Goal: Task Accomplishment & Management: Manage account settings

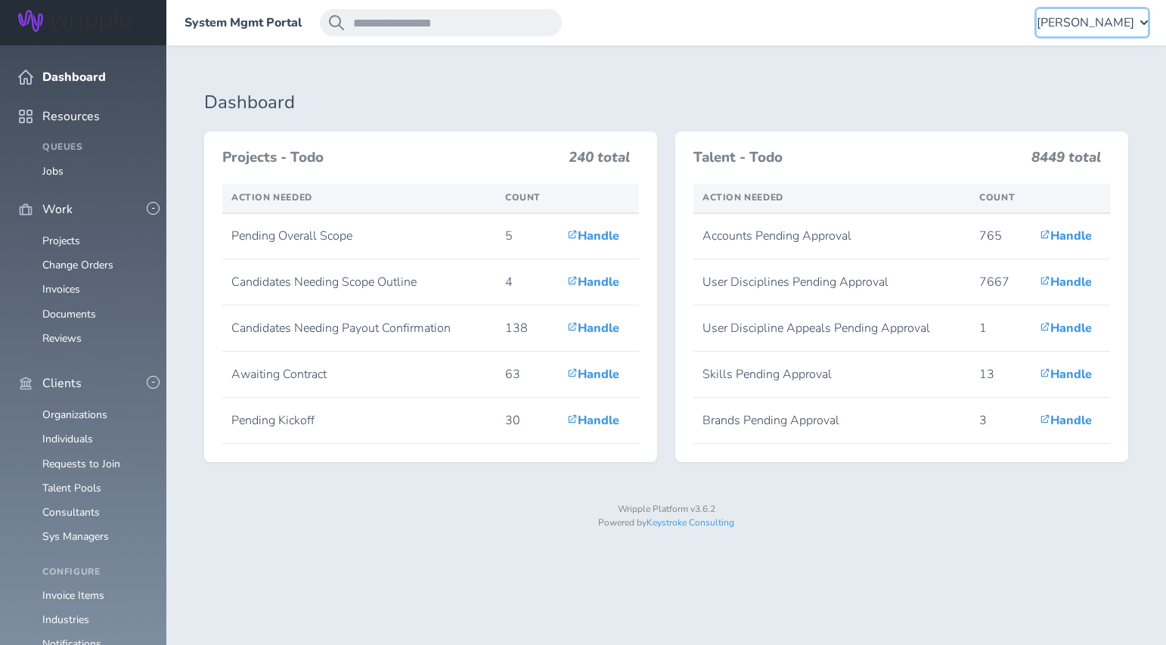
click at [1053, 25] on span "[PERSON_NAME]" at bounding box center [1086, 23] width 98 height 14
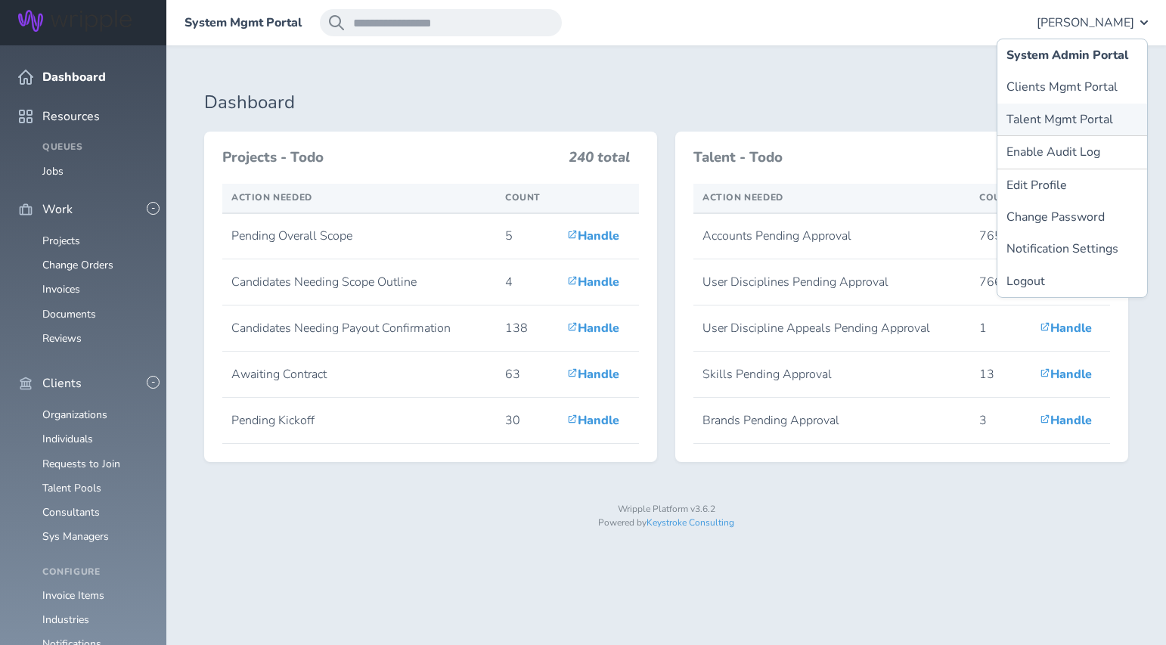
click at [1029, 117] on link "Talent Mgmt Portal" at bounding box center [1072, 120] width 150 height 32
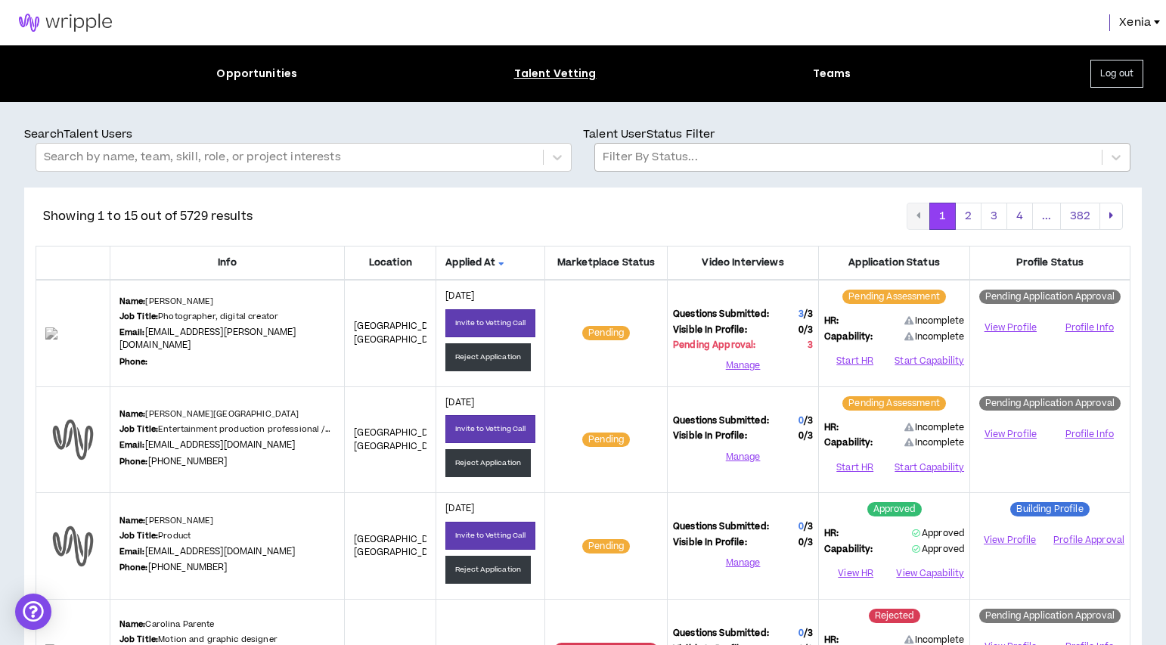
click at [668, 164] on div at bounding box center [848, 157] width 491 height 20
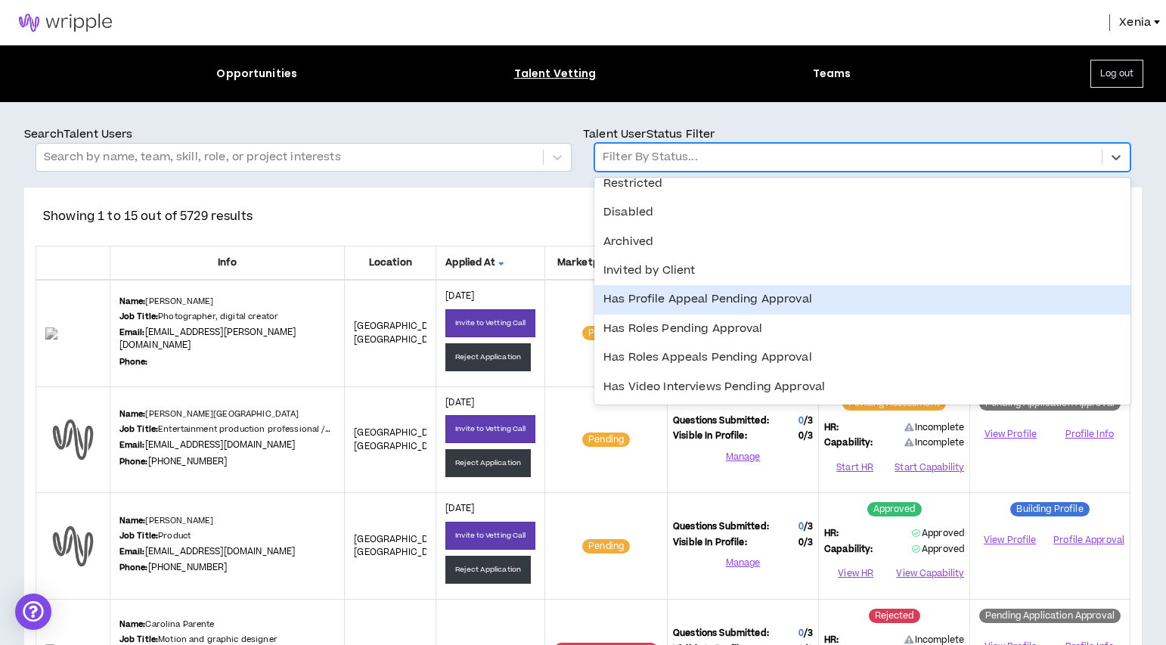
scroll to position [273, 0]
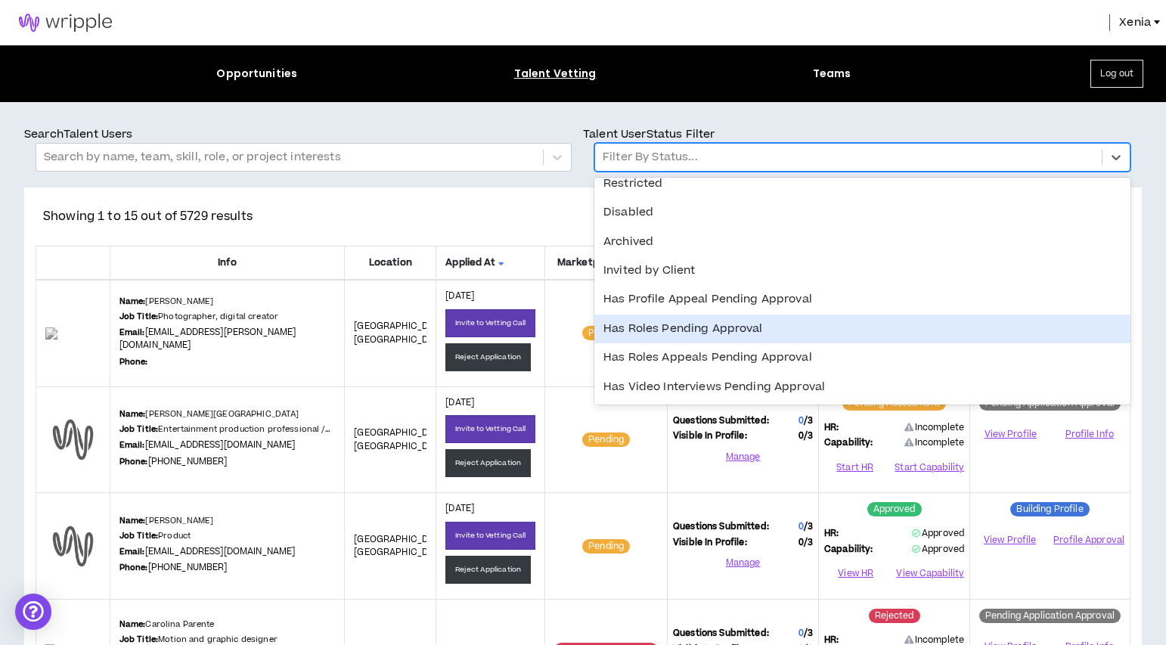
click at [671, 336] on div "Has Roles Pending Approval" at bounding box center [862, 329] width 536 height 29
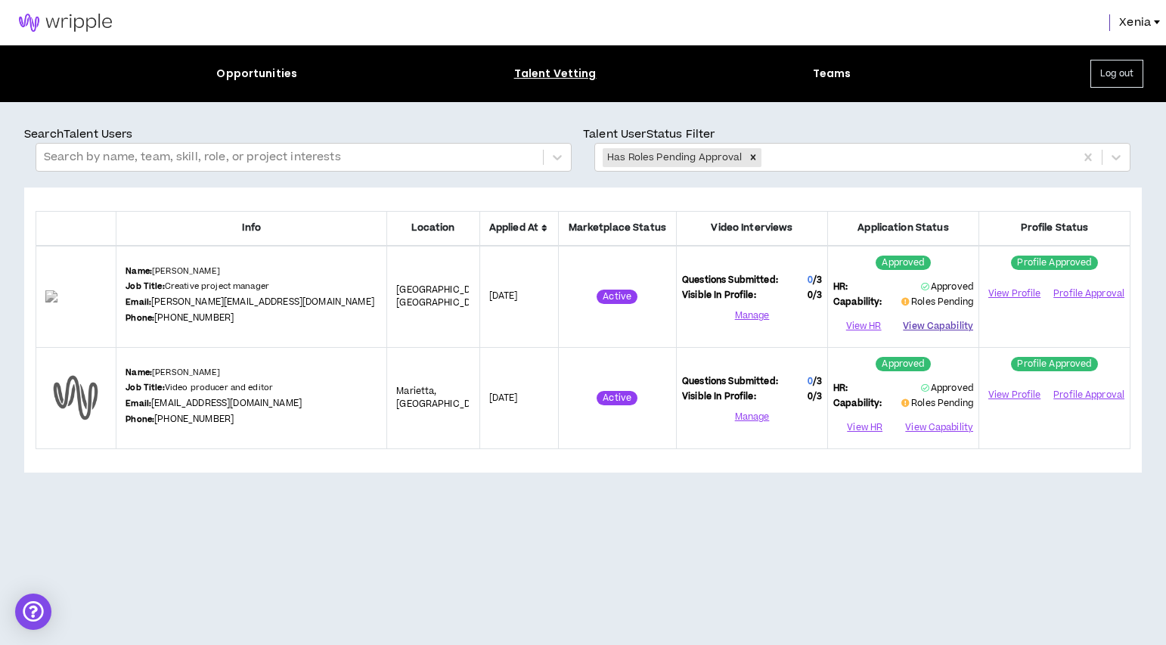
click at [953, 325] on button "View Capability" at bounding box center [938, 326] width 70 height 23
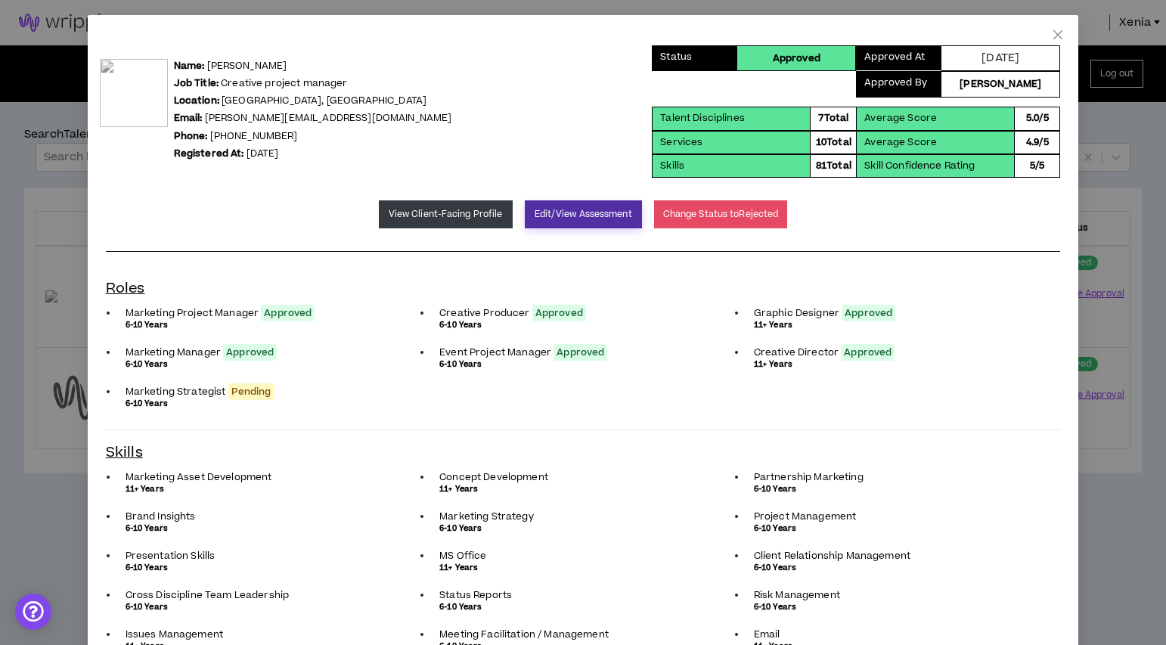
click at [555, 218] on button "Edit/View Assessment" at bounding box center [583, 214] width 117 height 28
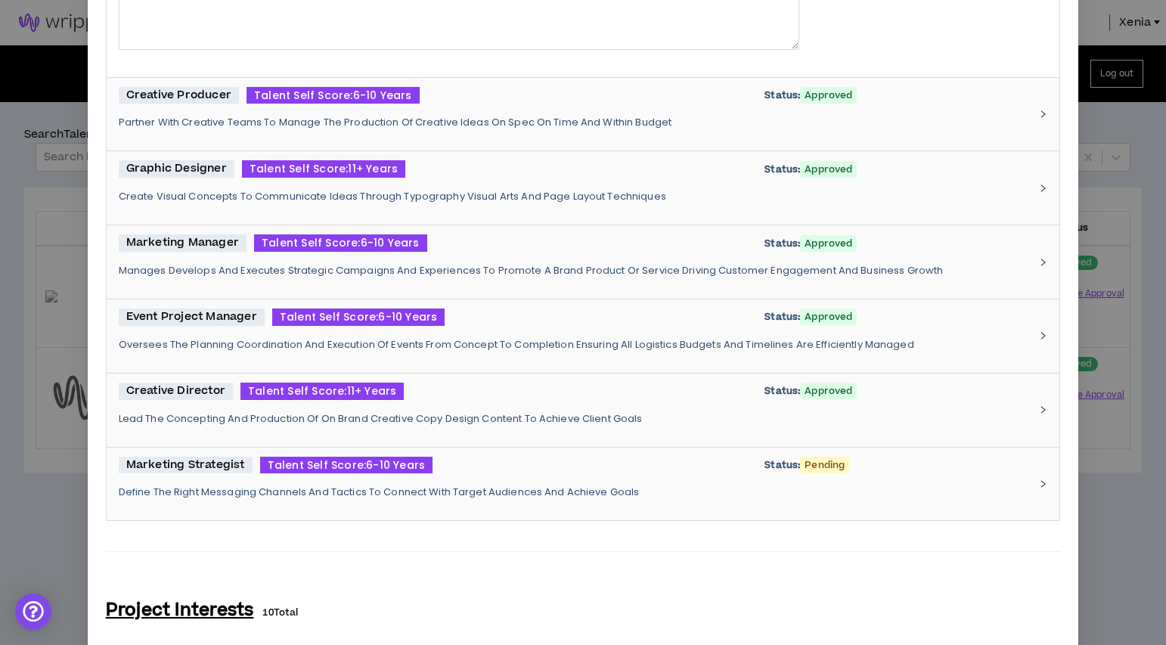
scroll to position [740, 0]
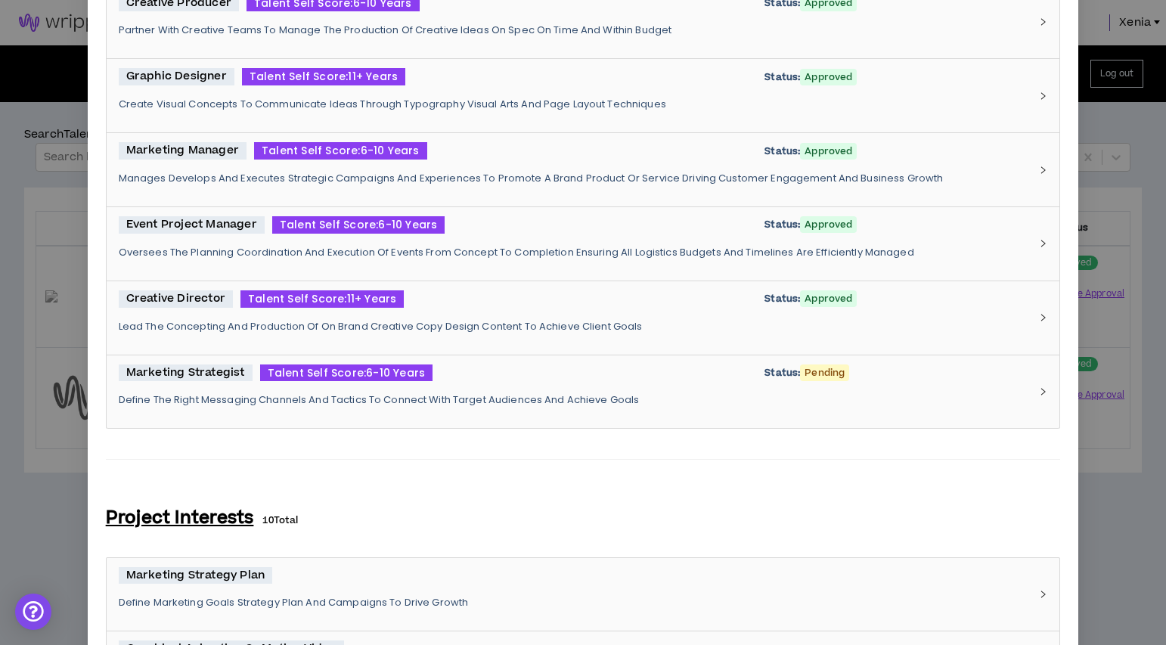
click at [398, 393] on p "Define The Right Messaging Channels And Tactics To Connect With Target Audience…" at bounding box center [574, 400] width 911 height 14
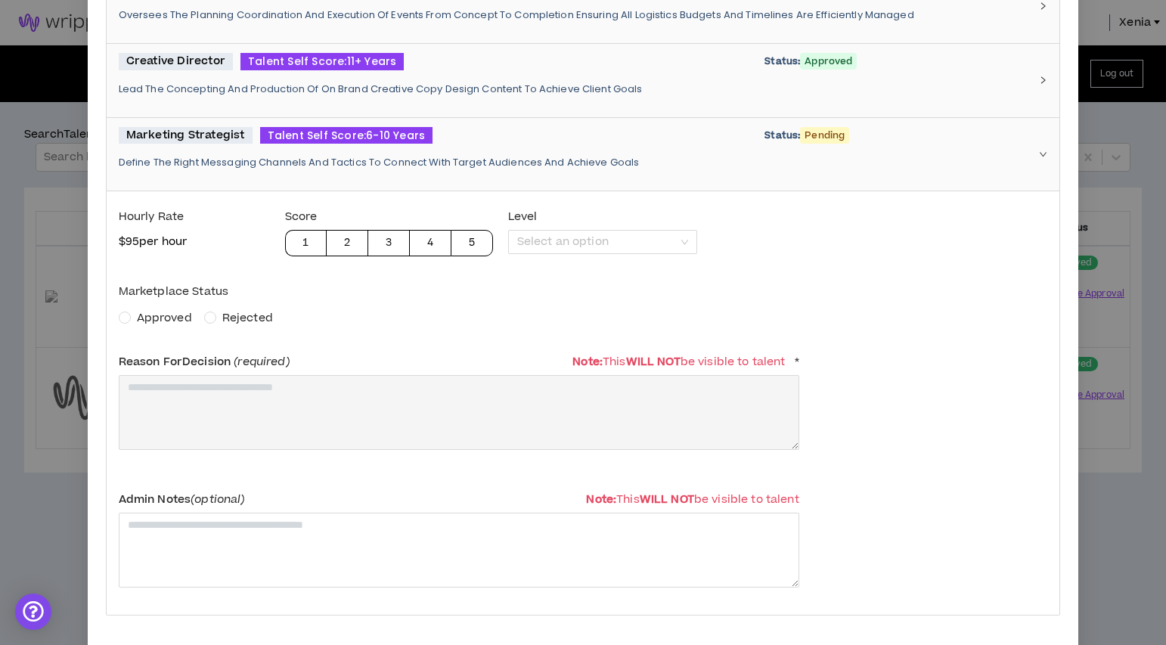
scroll to position [981, 0]
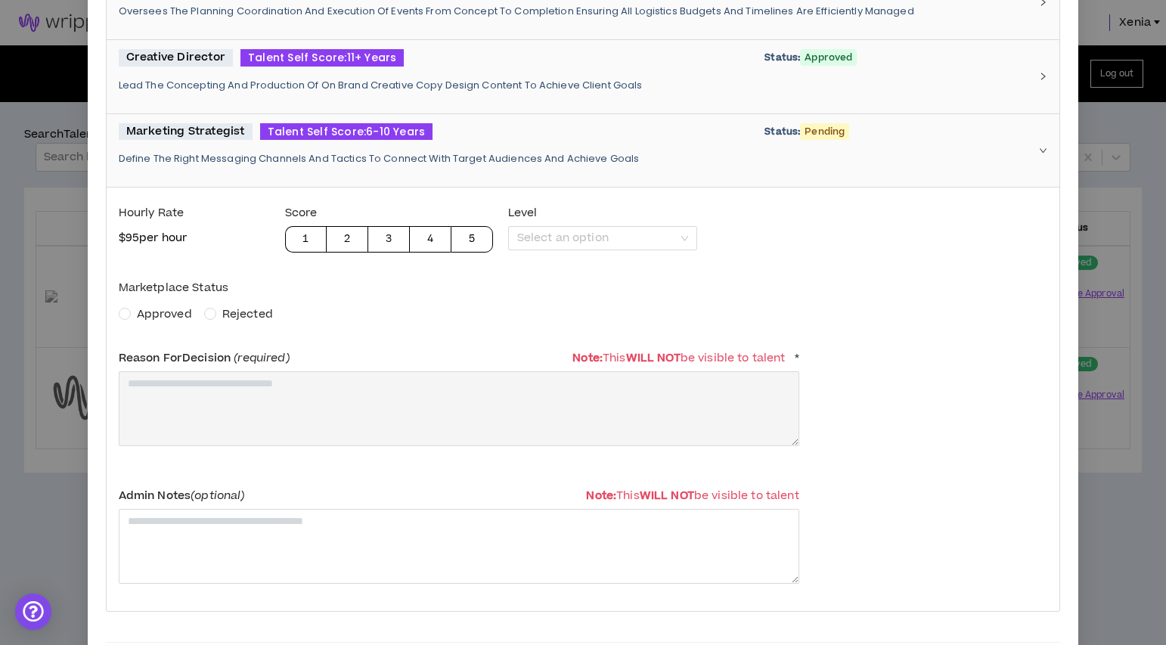
click at [173, 313] on span "Approved" at bounding box center [164, 314] width 55 height 16
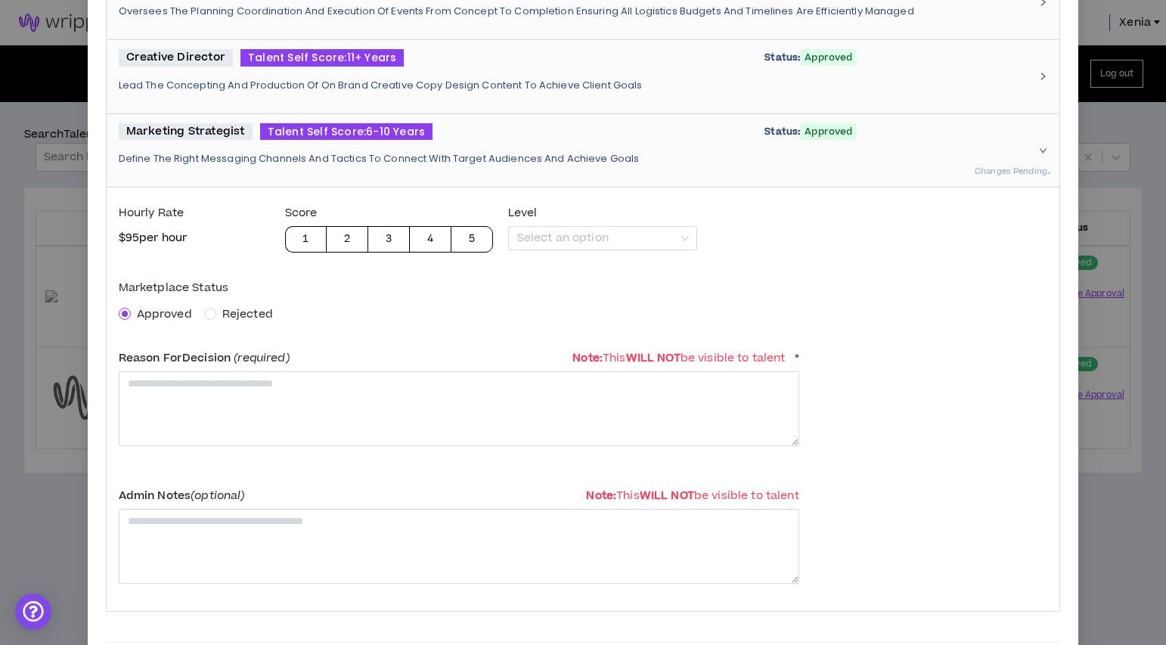
click at [180, 364] on span "Reason For Decision (required)" at bounding box center [204, 358] width 171 height 16
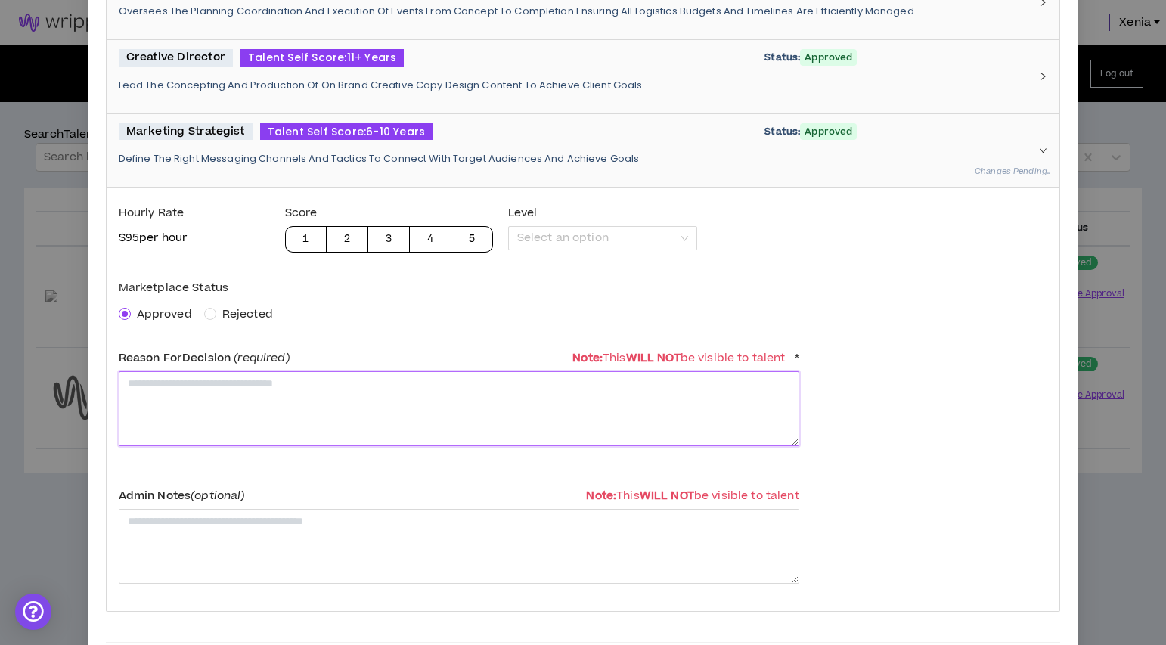
click at [179, 381] on textarea at bounding box center [459, 408] width 680 height 75
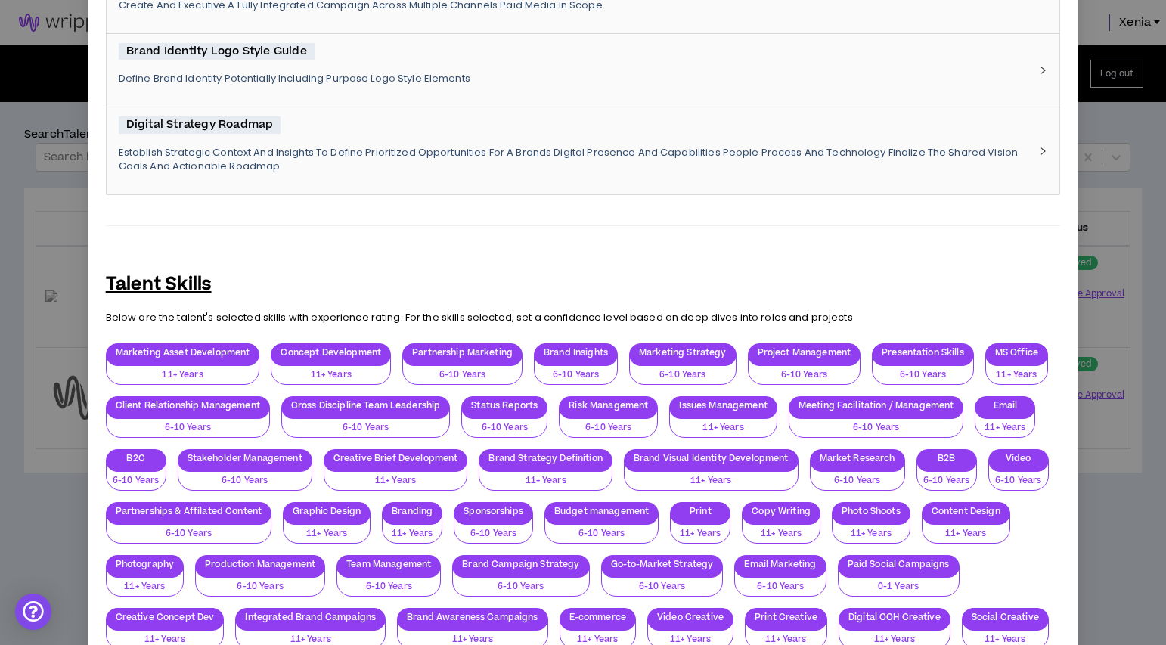
scroll to position [2762, 0]
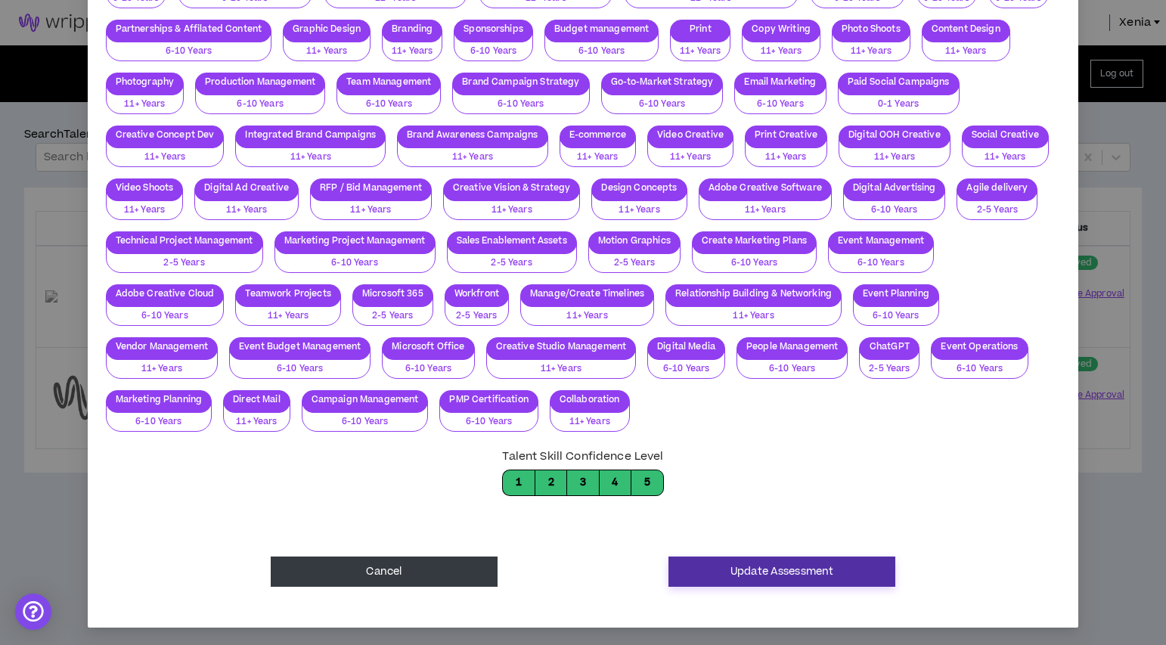
type textarea "**********"
click at [726, 574] on button "Update Assessment" at bounding box center [781, 571] width 227 height 30
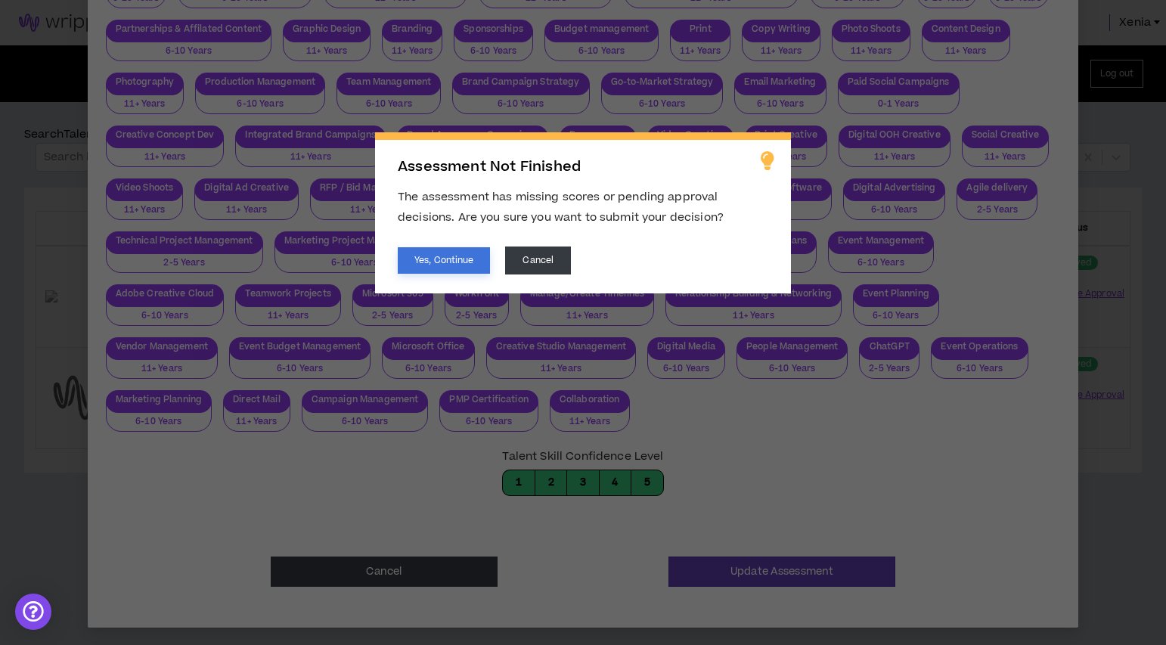
click at [475, 263] on button "Yes, Continue" at bounding box center [444, 260] width 92 height 26
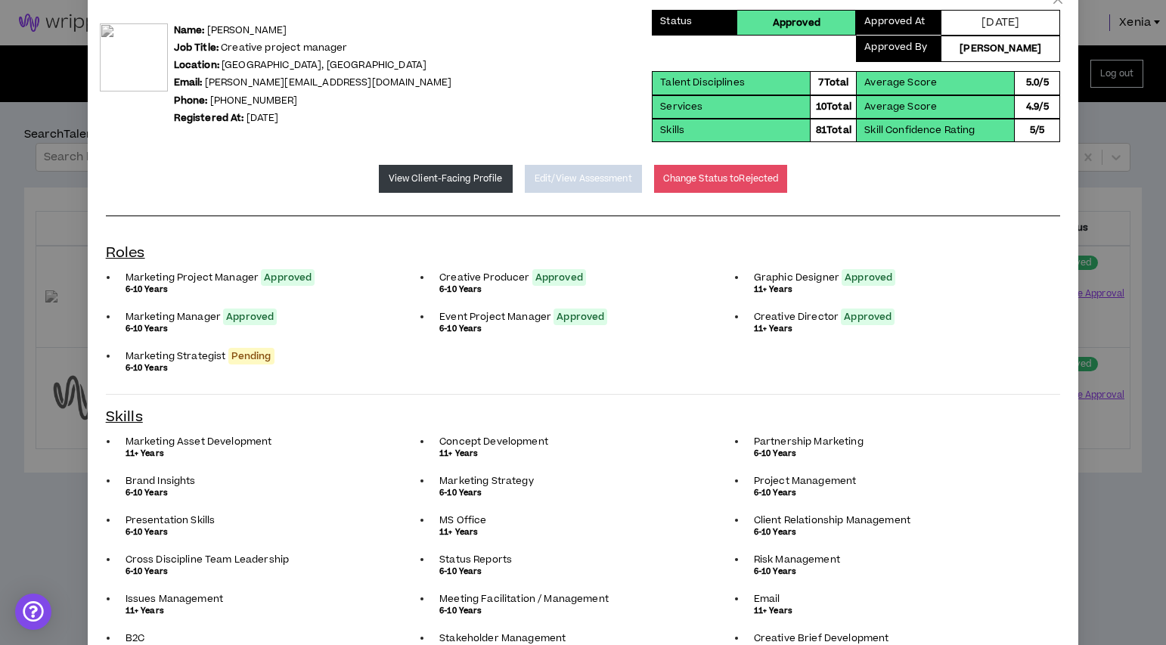
scroll to position [0, 0]
